Goal: Information Seeking & Learning: Learn about a topic

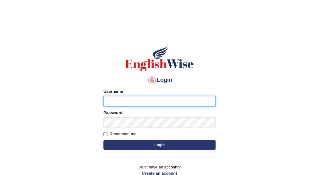
type input "[PERSON_NAME]"
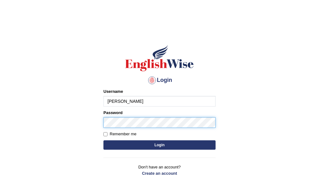
click at [160, 145] on button "Login" at bounding box center [159, 144] width 112 height 9
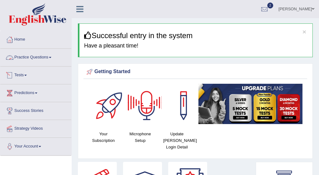
click at [46, 56] on link "Practice Questions" at bounding box center [35, 57] width 71 height 16
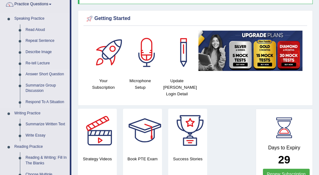
scroll to position [62, 0]
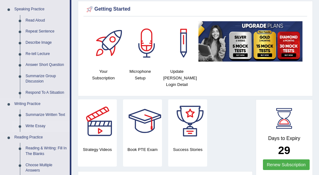
click at [36, 124] on link "Write Essay" at bounding box center [46, 125] width 47 height 11
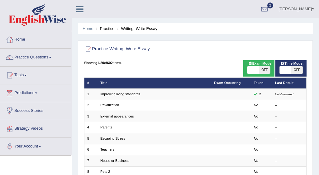
click at [298, 71] on span "OFF" at bounding box center [296, 69] width 11 height 7
checkbox input "true"
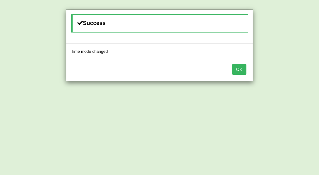
click at [244, 70] on button "OK" at bounding box center [239, 69] width 14 height 11
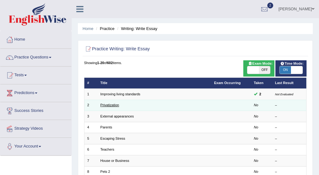
click at [110, 105] on link "Privatization" at bounding box center [109, 105] width 19 height 4
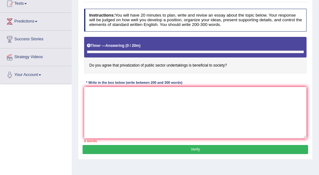
scroll to position [72, 0]
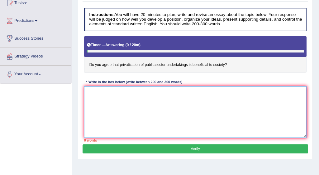
click at [94, 92] on textarea at bounding box center [195, 111] width 223 height 51
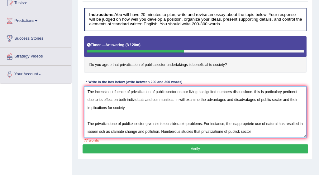
click at [247, 130] on textarea "The inceasing infuence of privatization of public sector on our living has igni…" at bounding box center [195, 111] width 223 height 51
click at [259, 130] on textarea "The inceasing infuence of privatization of public sector on our living has igni…" at bounding box center [195, 111] width 223 height 51
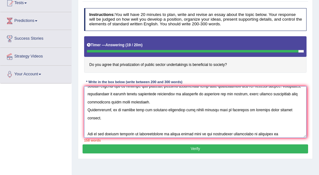
scroll to position [68, 0]
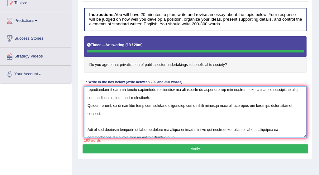
type textarea "The inceasing infuence of privatization of public sector on our living has igni…"
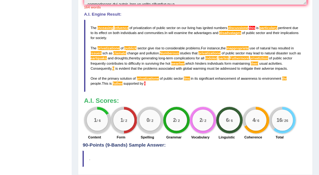
scroll to position [196, 0]
